Goal: Information Seeking & Learning: Learn about a topic

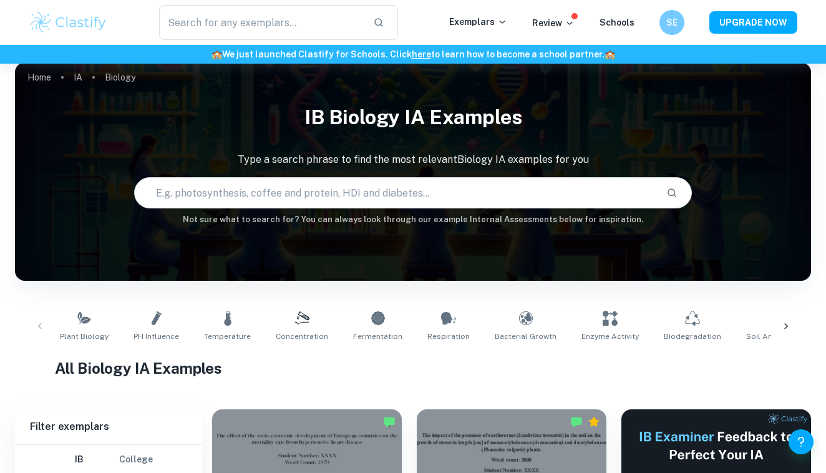
scroll to position [96, 0]
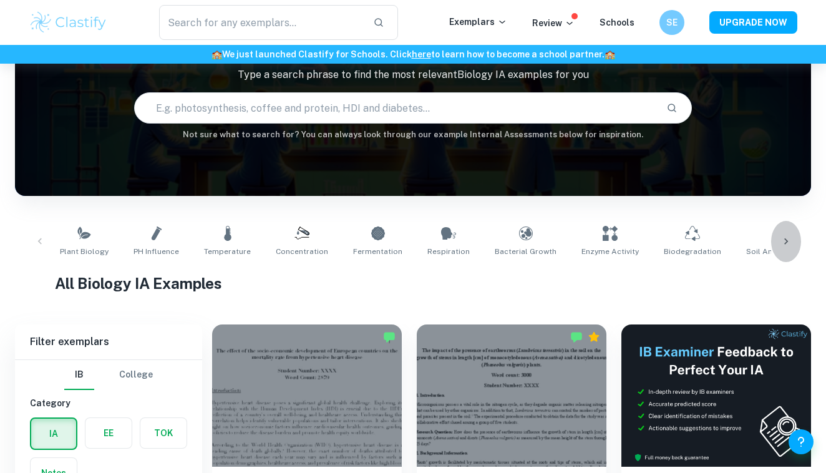
click at [793, 235] on div at bounding box center [786, 241] width 30 height 41
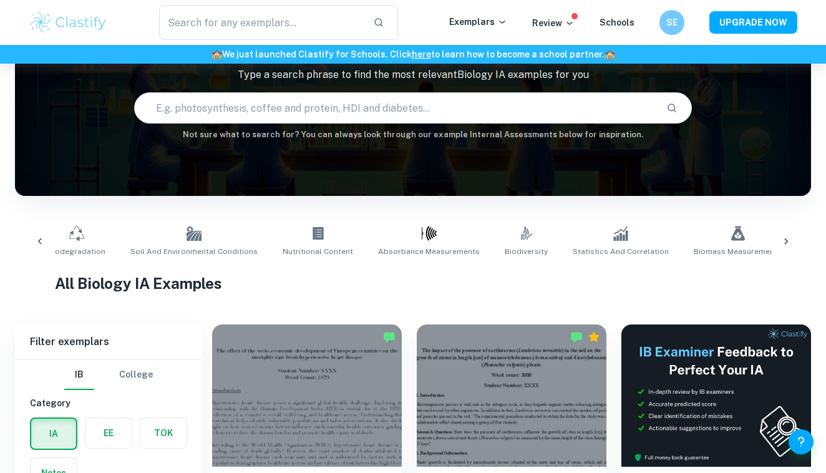
scroll to position [0, 658]
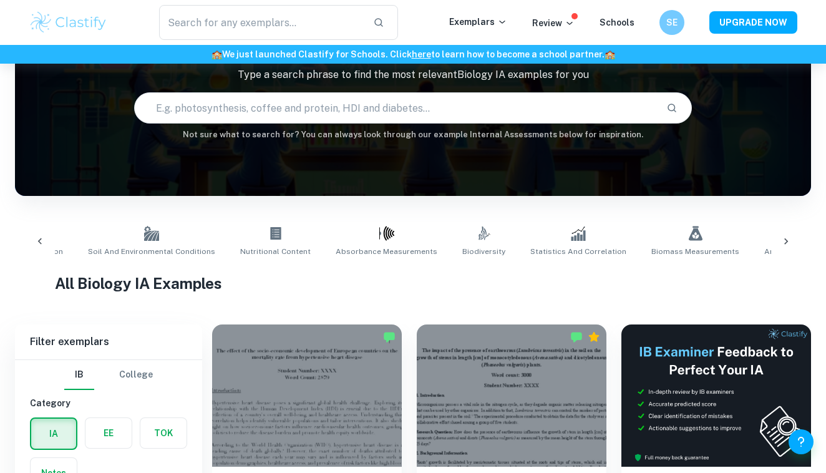
click at [50, 239] on div at bounding box center [40, 241] width 30 height 41
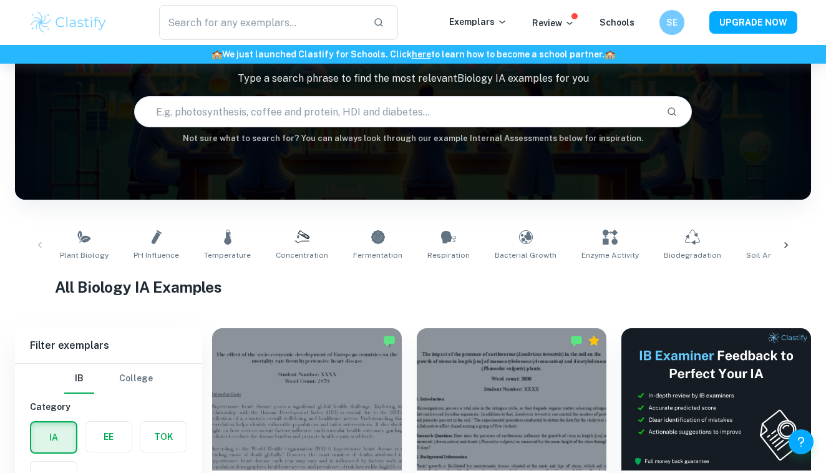
scroll to position [92, 0]
click at [788, 245] on icon at bounding box center [786, 245] width 4 height 6
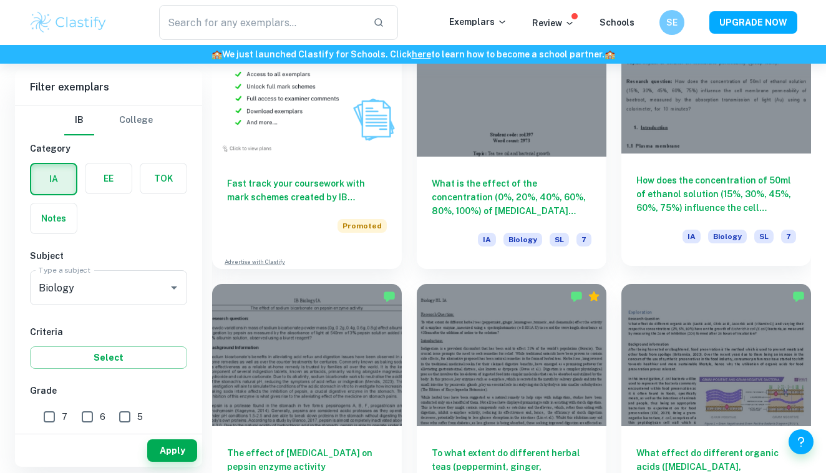
scroll to position [940, 0]
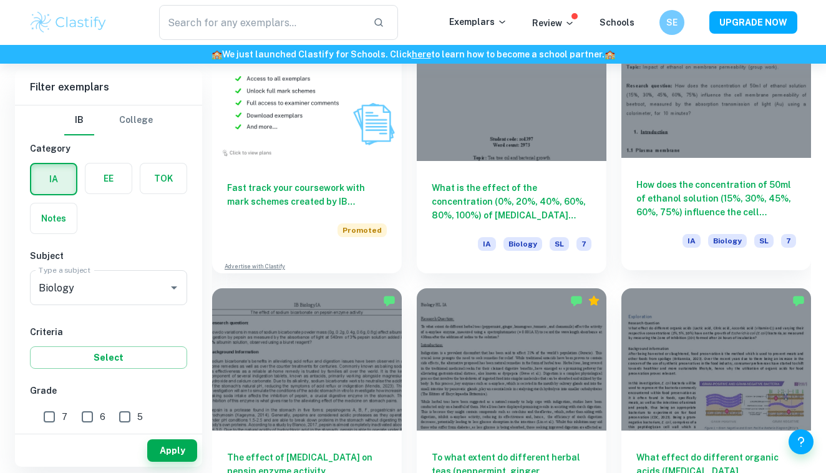
click at [765, 102] on div at bounding box center [716, 87] width 190 height 142
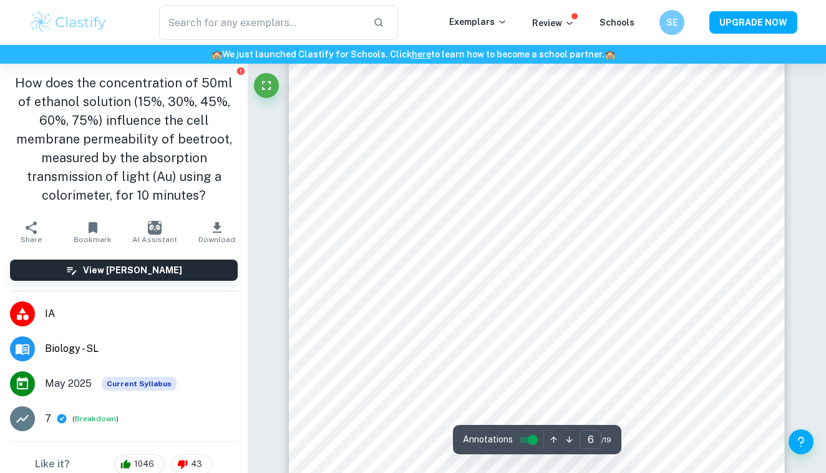
scroll to position [4231, 0]
type input "6"
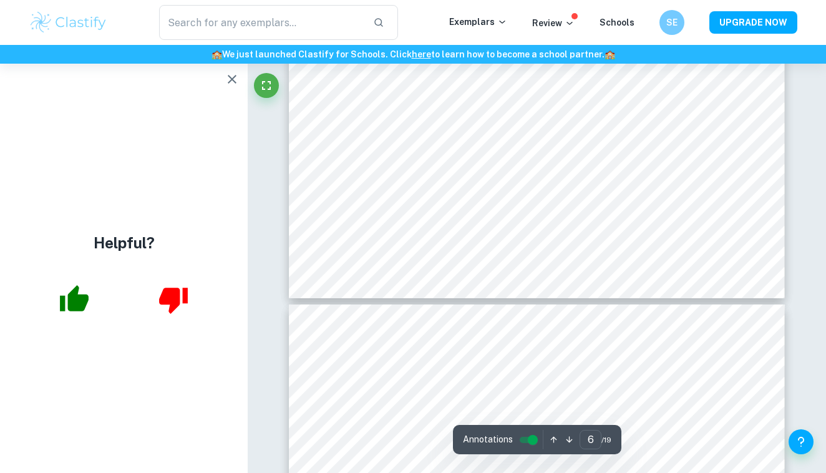
scroll to position [4187, 0]
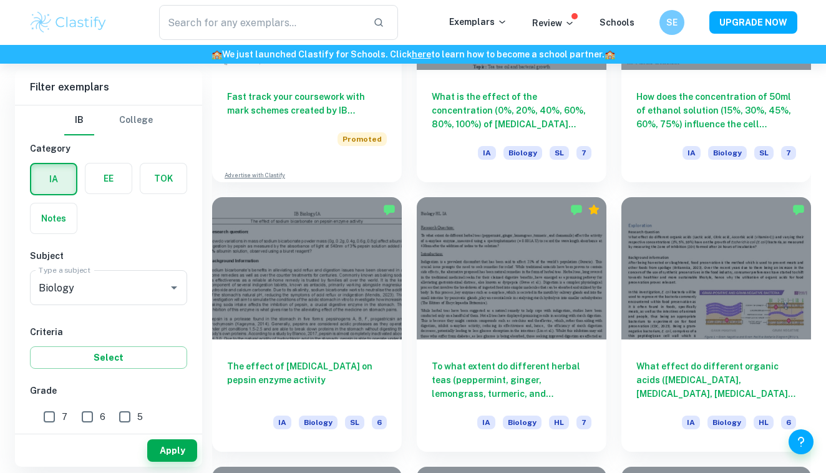
scroll to position [1031, 0]
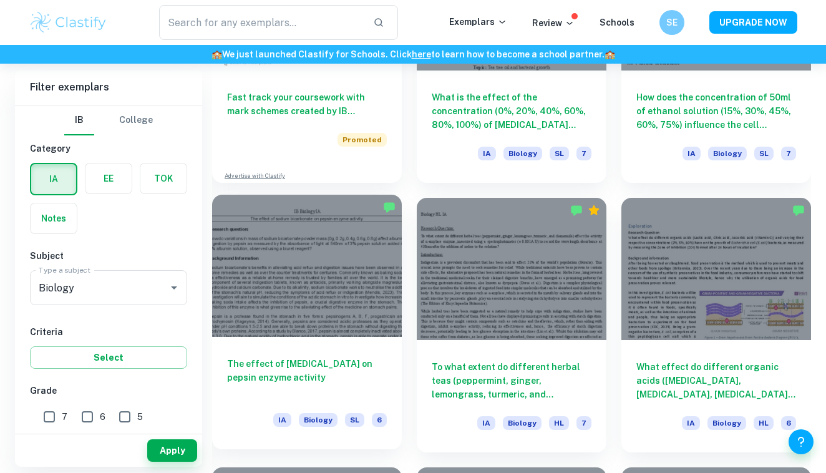
click at [342, 350] on div "The effect of sodium bicarbonate on pepsin enzyme activity IA Biology SL 6" at bounding box center [307, 393] width 190 height 112
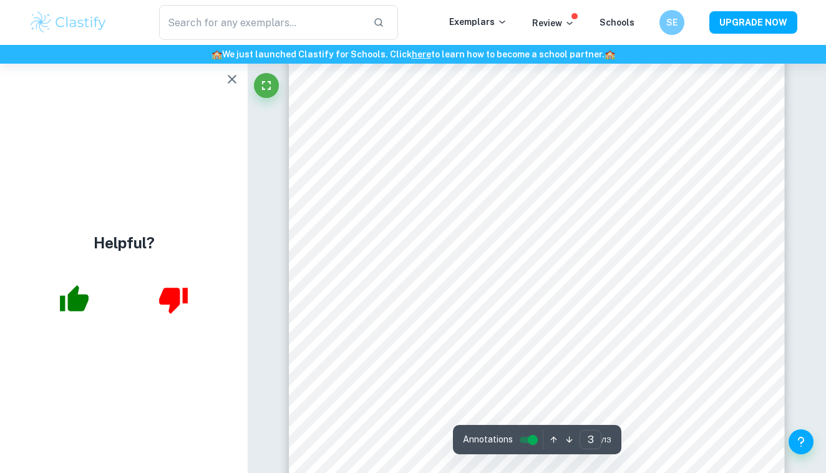
scroll to position [1721, 0]
type input "4"
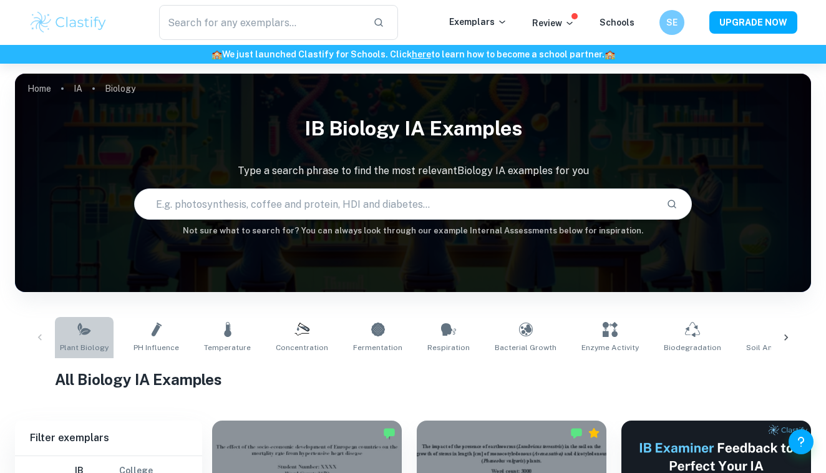
click at [90, 328] on icon at bounding box center [84, 329] width 15 height 15
type input "Plant Biology"
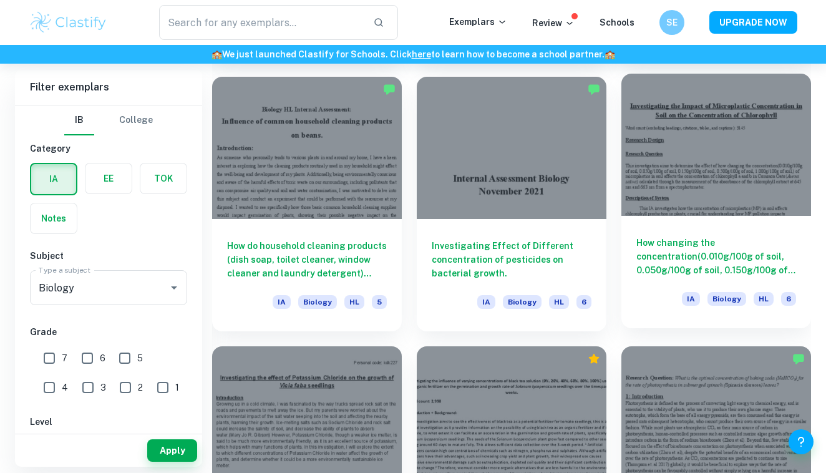
scroll to position [5464, 0]
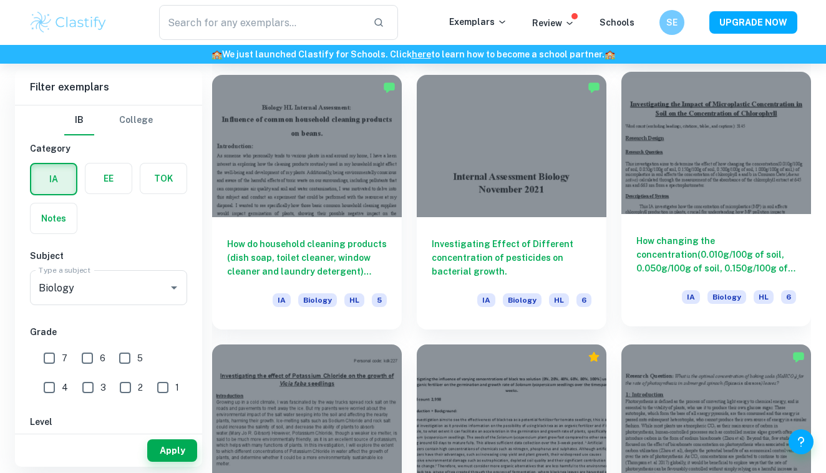
click at [705, 156] on div at bounding box center [716, 143] width 190 height 142
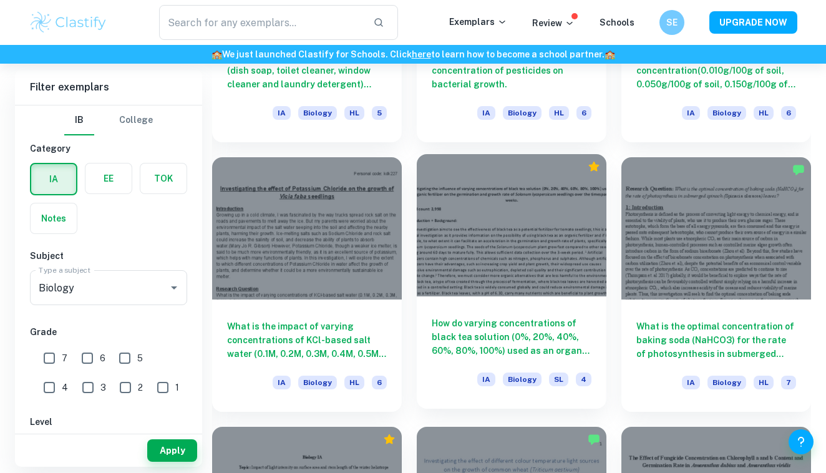
scroll to position [5653, 0]
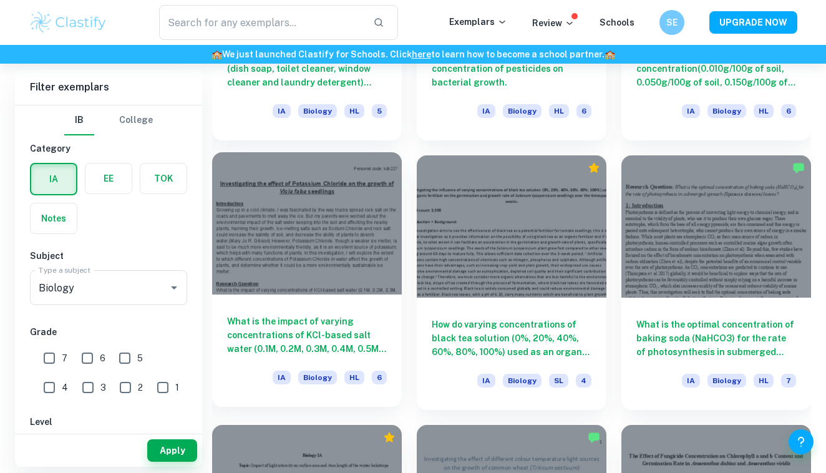
click at [344, 309] on div "What is the impact of varying concentrations of KCl-based salt water (0.1M, 0.2…" at bounding box center [307, 350] width 190 height 112
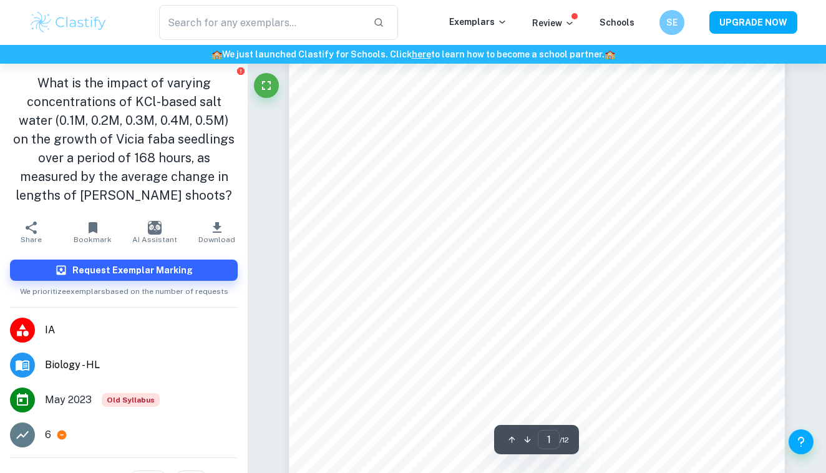
scroll to position [145, 0]
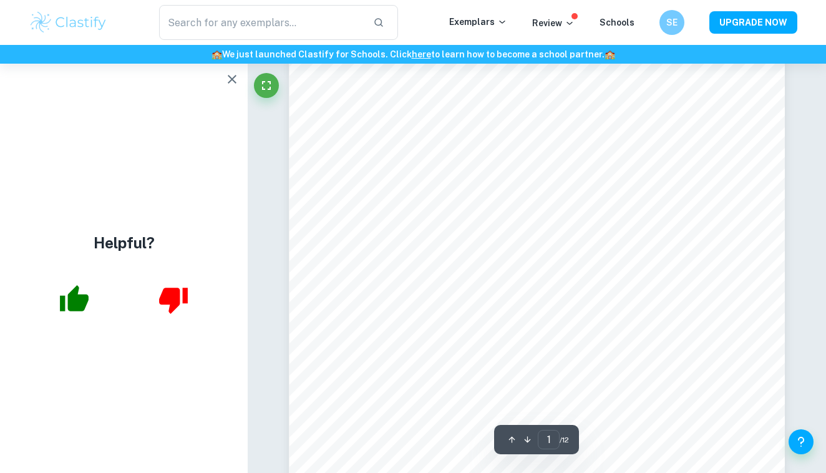
click at [231, 85] on icon "button" at bounding box center [232, 79] width 15 height 15
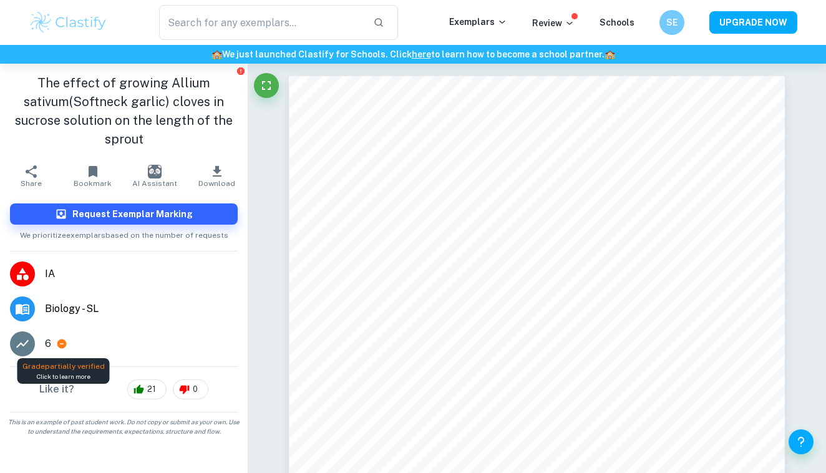
click at [63, 342] on icon at bounding box center [61, 343] width 9 height 9
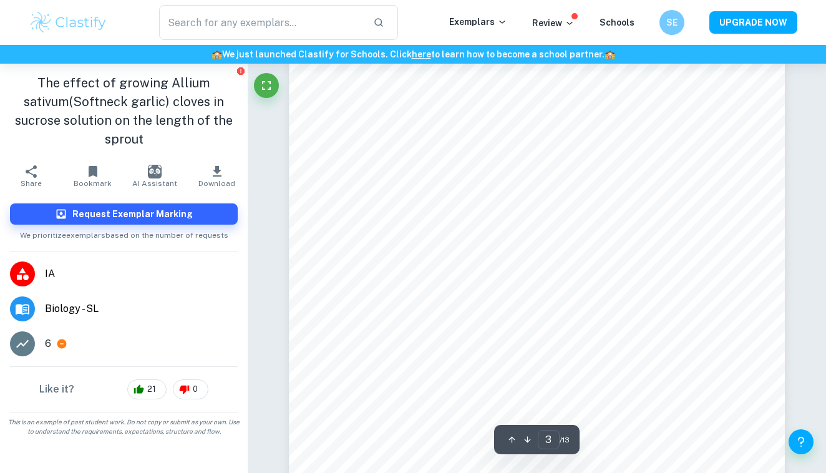
scroll to position [1538, 0]
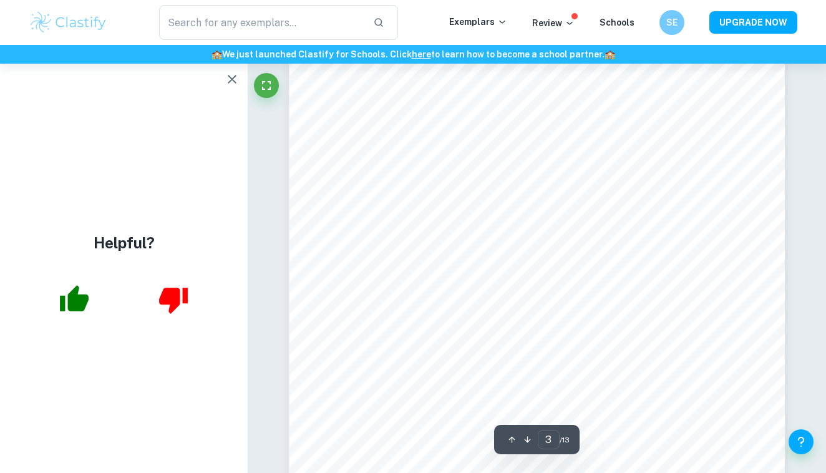
click at [229, 84] on icon "button" at bounding box center [232, 79] width 15 height 15
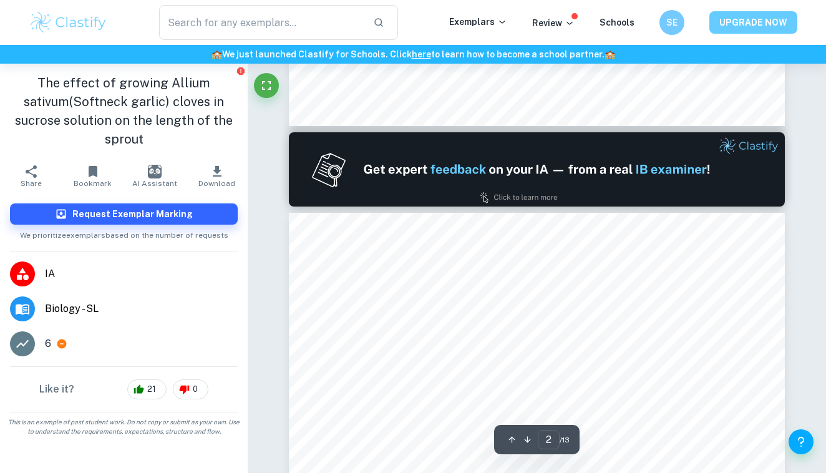
type input "1"
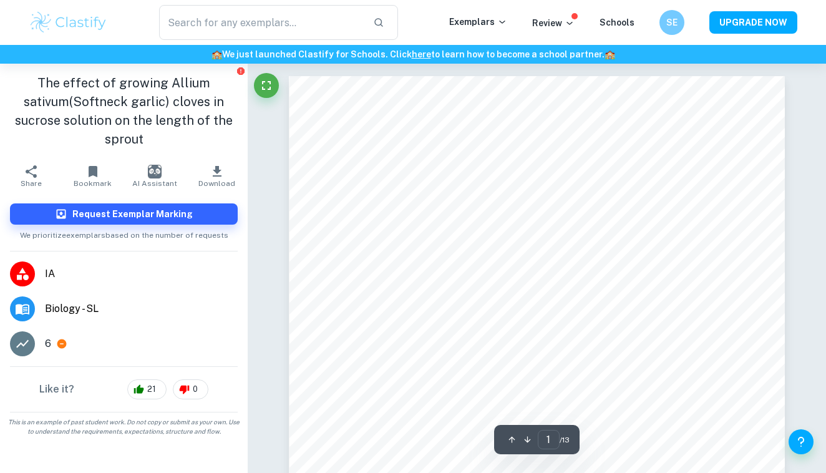
scroll to position [0, 0]
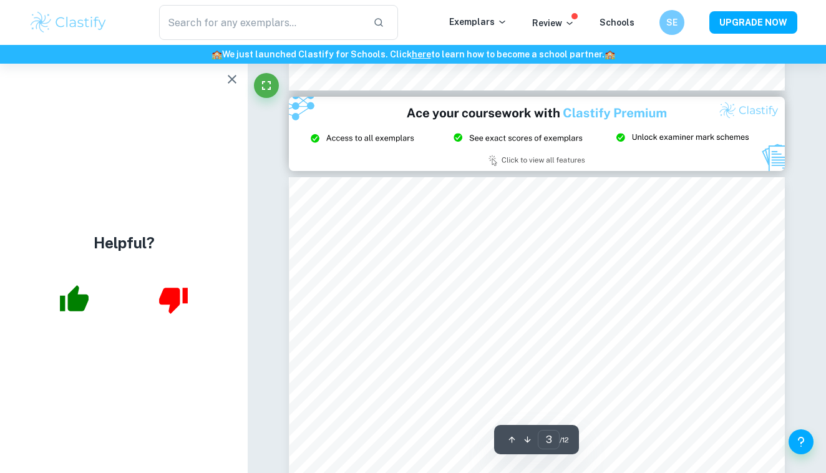
type input "2"
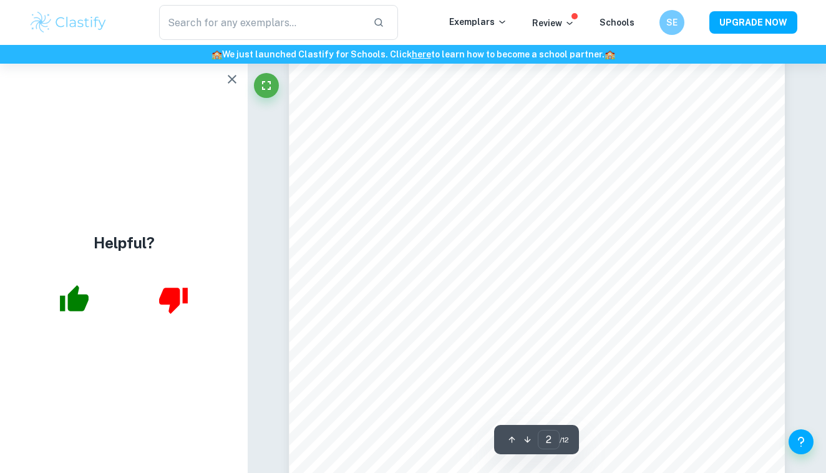
scroll to position [791, 0]
click at [235, 79] on icon "button" at bounding box center [232, 79] width 15 height 15
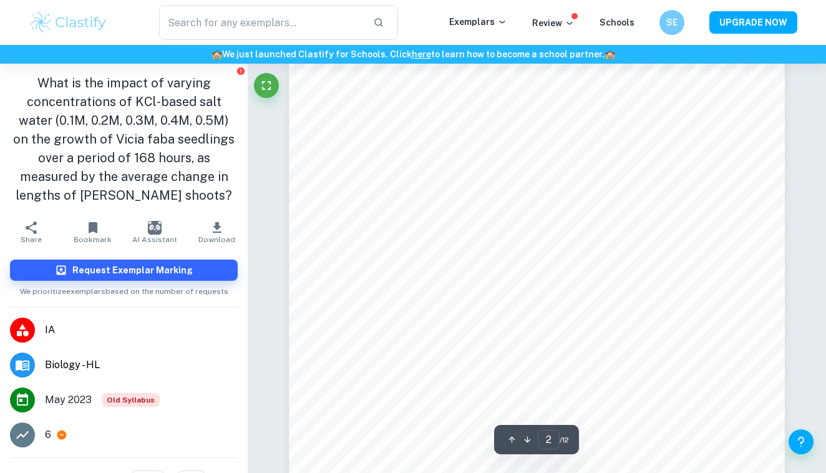
scroll to position [776, 0]
